Goal: Find specific page/section: Find specific page/section

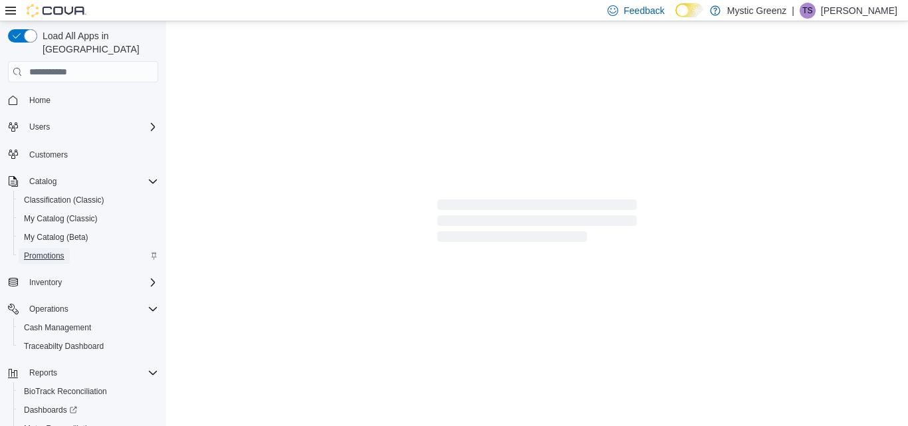
click at [41, 251] on span "Promotions" at bounding box center [44, 256] width 41 height 11
